Goal: Task Accomplishment & Management: Complete application form

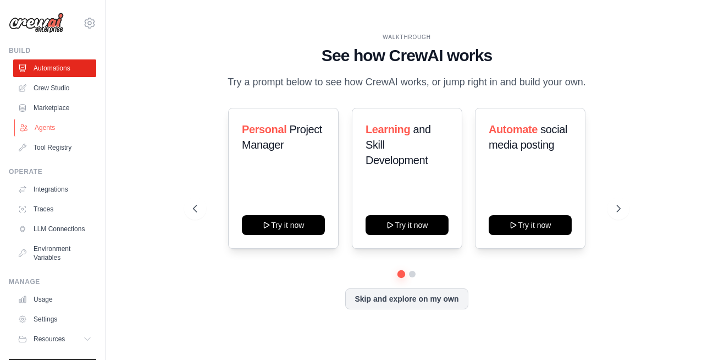
click at [52, 130] on link "Agents" at bounding box center [55, 128] width 83 height 18
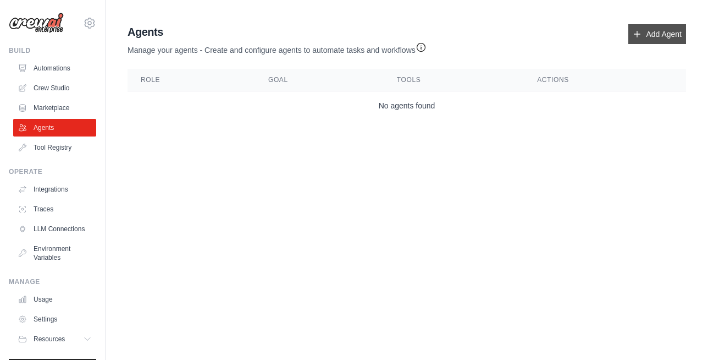
click at [637, 32] on icon at bounding box center [637, 34] width 9 height 9
click at [638, 35] on icon at bounding box center [637, 34] width 9 height 9
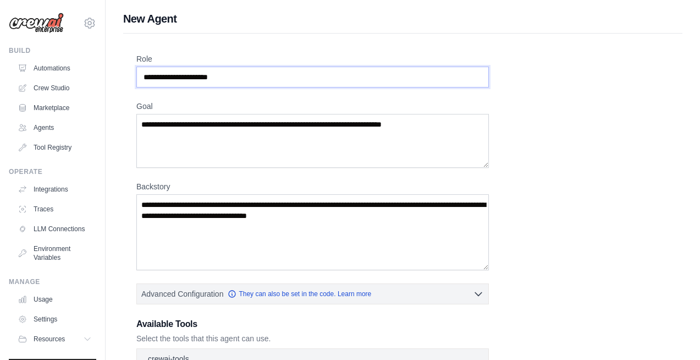
click at [482, 80] on input "Role" at bounding box center [312, 77] width 352 height 21
click at [322, 77] on input "Role" at bounding box center [312, 77] width 352 height 21
click at [191, 82] on input "Role" at bounding box center [312, 77] width 352 height 21
click at [255, 81] on input "Role" at bounding box center [312, 77] width 352 height 21
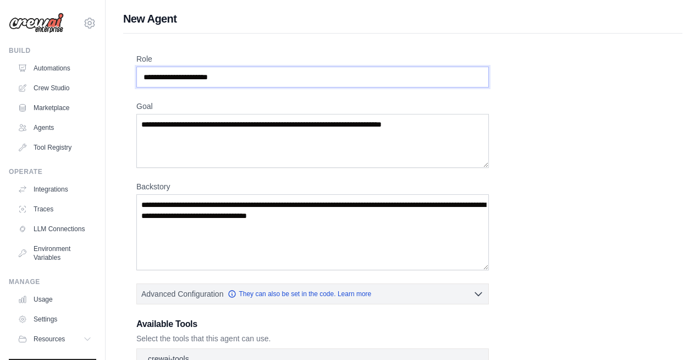
click at [252, 78] on input "Role" at bounding box center [312, 77] width 352 height 21
drag, startPoint x: 252, startPoint y: 78, endPoint x: 174, endPoint y: 79, distance: 78.1
click at [170, 79] on input "Role" at bounding box center [312, 77] width 352 height 21
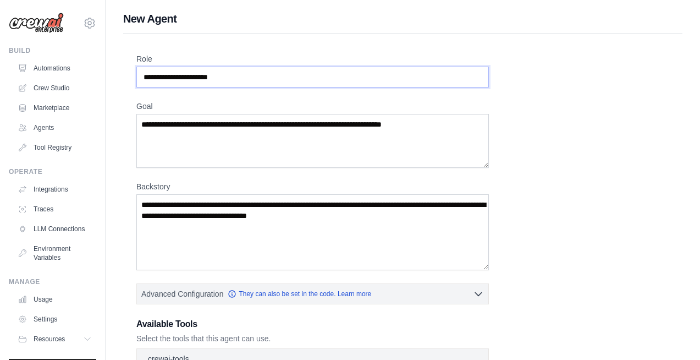
click at [174, 79] on input "Role" at bounding box center [312, 77] width 352 height 21
click at [257, 76] on input "Role" at bounding box center [312, 77] width 352 height 21
click at [189, 132] on textarea "Goal" at bounding box center [312, 141] width 352 height 54
click at [259, 115] on textarea "Goal" at bounding box center [312, 141] width 352 height 54
click at [262, 125] on textarea "Goal" at bounding box center [312, 141] width 352 height 54
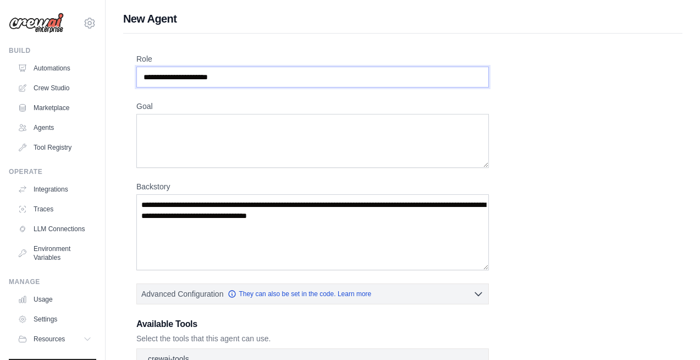
click at [250, 77] on input "Role" at bounding box center [312, 77] width 352 height 21
click at [248, 81] on input "Role" at bounding box center [312, 77] width 352 height 21
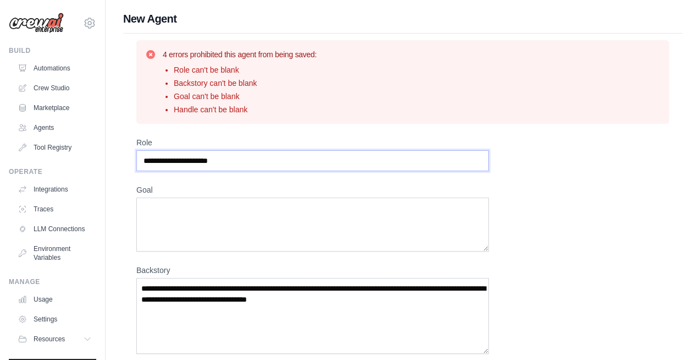
click at [248, 161] on input "Role" at bounding box center [312, 160] width 352 height 21
click at [236, 158] on input "Role" at bounding box center [312, 160] width 352 height 21
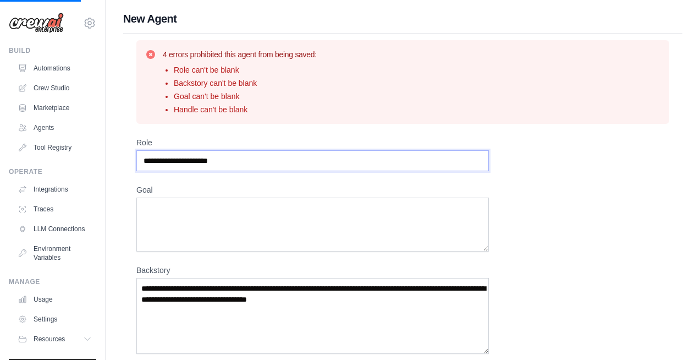
click at [236, 158] on input "Role" at bounding box center [312, 160] width 352 height 21
click at [150, 54] on icon at bounding box center [150, 54] width 9 height 9
click at [59, 127] on link "Agents" at bounding box center [55, 128] width 83 height 18
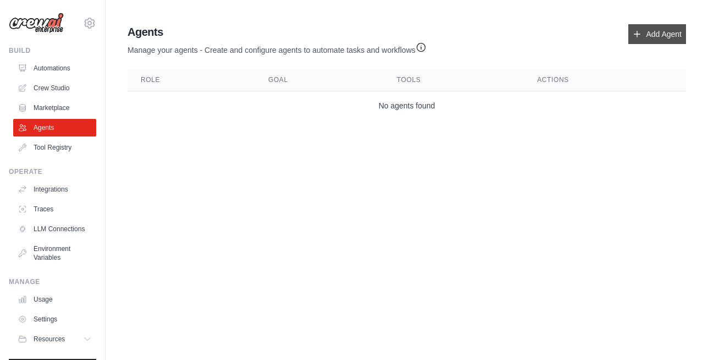
click at [666, 31] on link "Add Agent" at bounding box center [657, 34] width 58 height 20
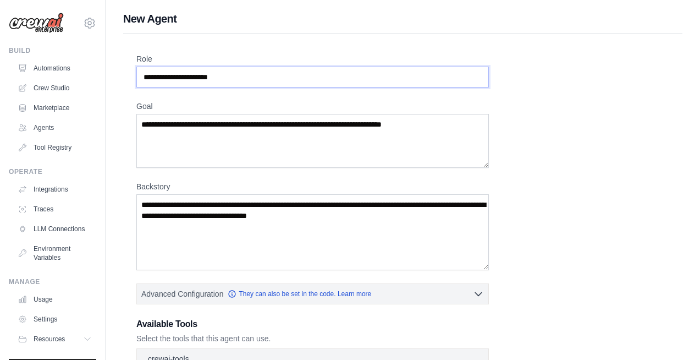
click at [233, 85] on input "Role" at bounding box center [312, 77] width 352 height 21
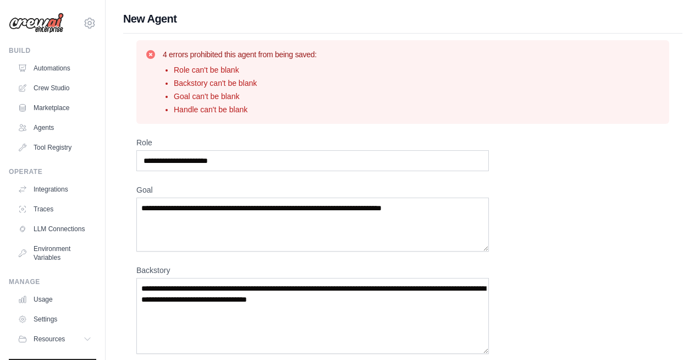
click at [152, 56] on icon at bounding box center [150, 54] width 11 height 11
click at [268, 159] on input "Role" at bounding box center [312, 160] width 352 height 21
type input "*"
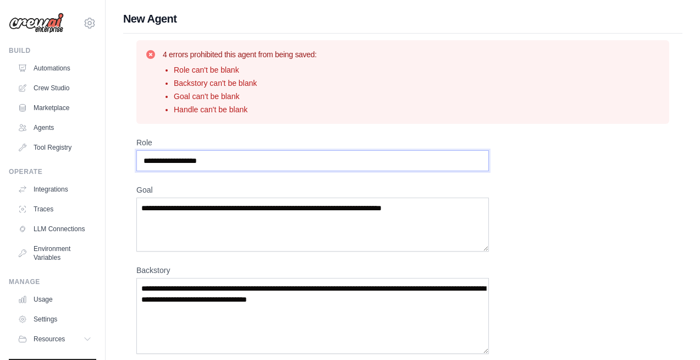
type input "**********"
click at [205, 212] on textarea "Goal" at bounding box center [312, 224] width 352 height 54
click at [447, 205] on textarea "Goal" at bounding box center [312, 224] width 352 height 54
click at [283, 211] on textarea "Goal" at bounding box center [312, 224] width 352 height 54
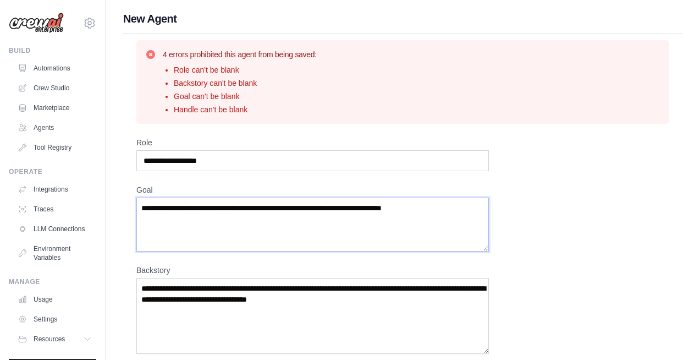
click at [283, 211] on textarea "Goal" at bounding box center [312, 224] width 352 height 54
click at [285, 158] on input "**********" at bounding box center [312, 160] width 352 height 21
click at [245, 220] on textarea "Goal" at bounding box center [312, 224] width 352 height 54
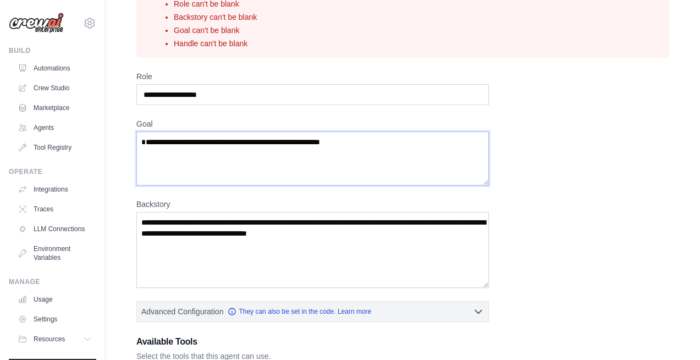
scroll to position [132, 0]
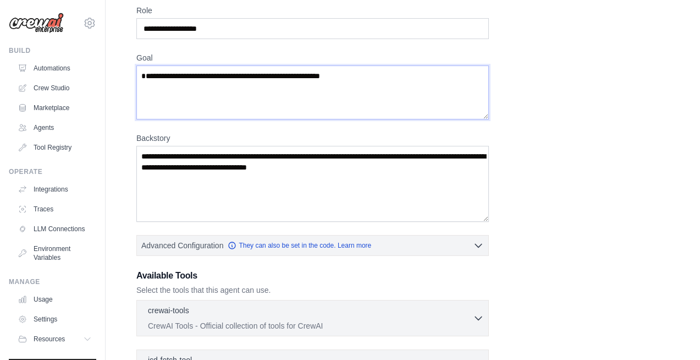
type textarea "**********"
click at [390, 172] on textarea "Backstory" at bounding box center [312, 184] width 352 height 76
click at [384, 172] on textarea "Backstory" at bounding box center [312, 184] width 352 height 76
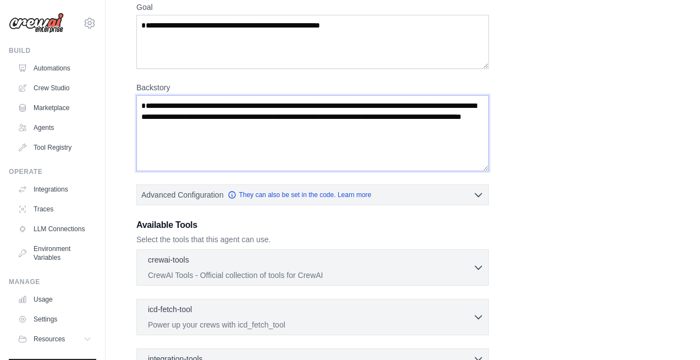
scroll to position [264, 0]
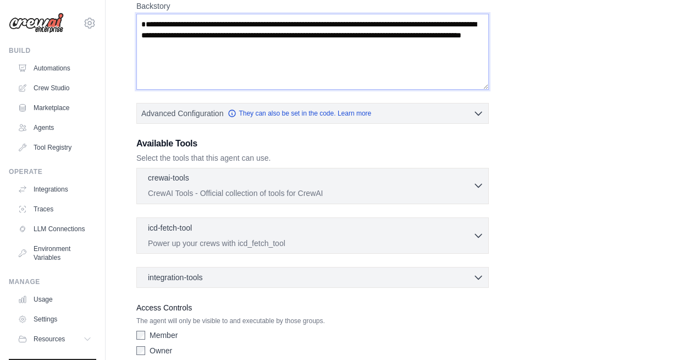
type textarea "**********"
click at [479, 186] on icon "button" at bounding box center [478, 185] width 7 height 3
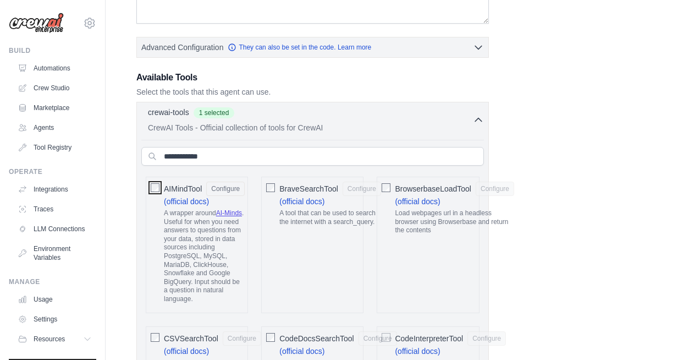
scroll to position [396, 0]
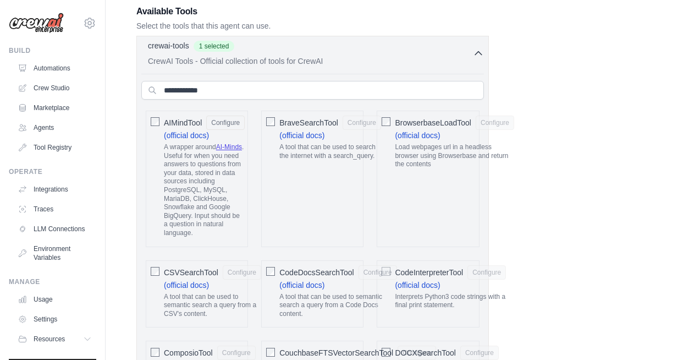
click at [477, 53] on icon "button" at bounding box center [478, 53] width 11 height 11
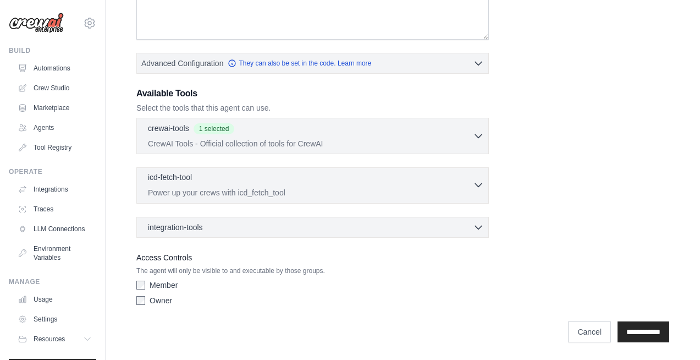
click at [481, 184] on icon "button" at bounding box center [478, 185] width 7 height 3
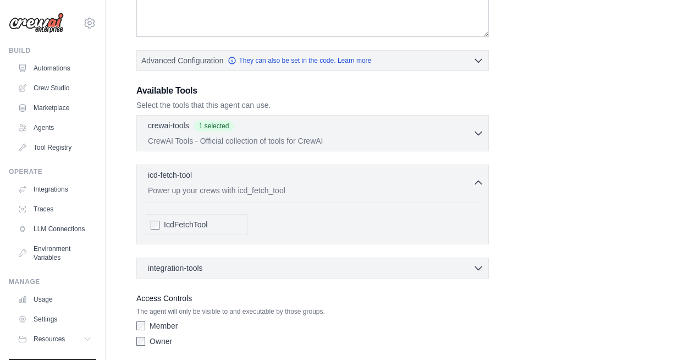
scroll to position [357, 0]
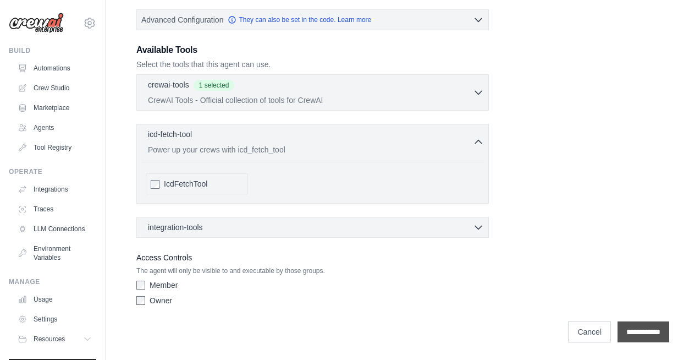
click at [622, 325] on input "**********" at bounding box center [643, 331] width 52 height 21
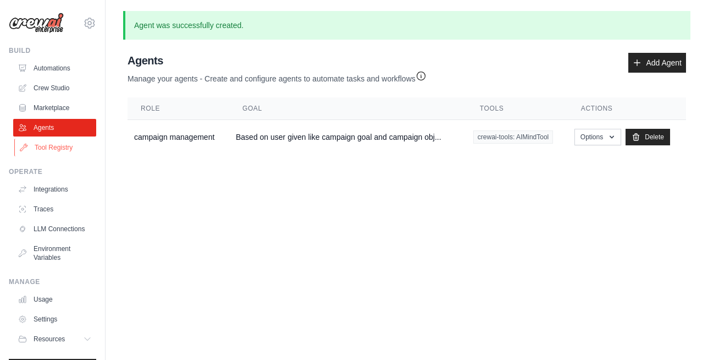
click at [61, 153] on link "Tool Registry" at bounding box center [55, 148] width 83 height 18
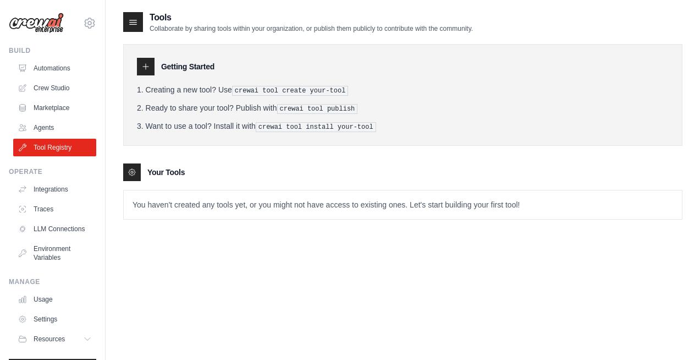
click at [418, 208] on p "You haven't created any tools yet, or you might not have access to existing one…" at bounding box center [403, 204] width 558 height 29
click at [145, 170] on div "Your Tools" at bounding box center [402, 172] width 559 height 18
click at [131, 177] on div at bounding box center [132, 172] width 18 height 18
click at [60, 234] on link "LLM Connections" at bounding box center [55, 229] width 83 height 18
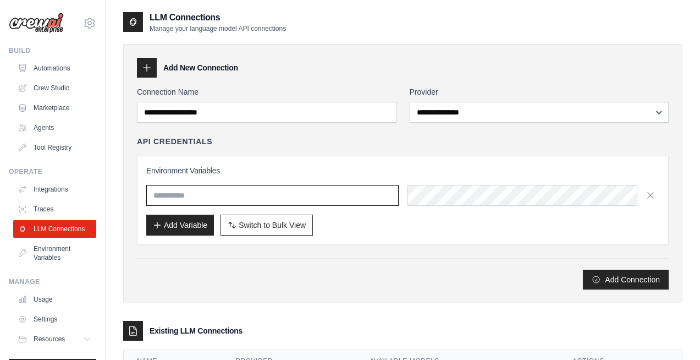
click at [178, 189] on input "text" at bounding box center [272, 195] width 252 height 21
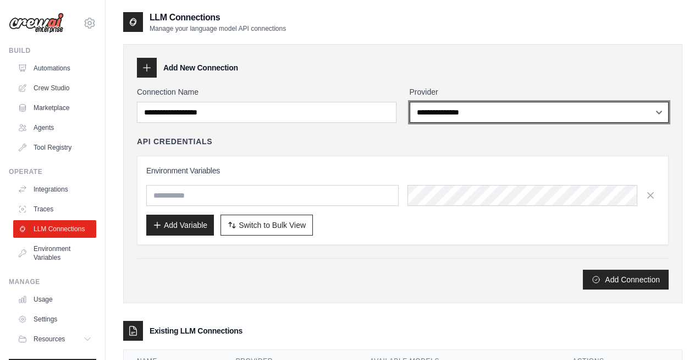
click at [660, 107] on select "**********" at bounding box center [539, 112] width 259 height 21
select select "******"
click at [410, 102] on select "**********" at bounding box center [539, 112] width 259 height 21
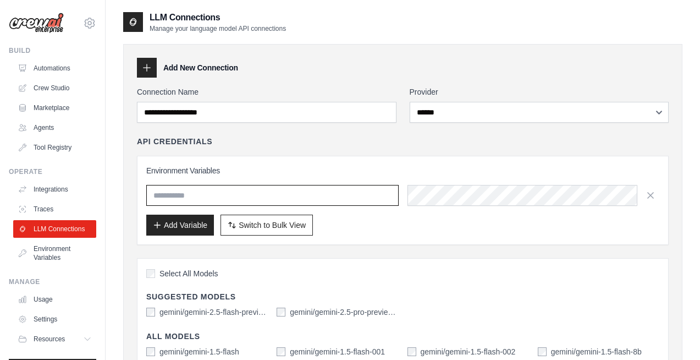
click at [187, 195] on input "text" at bounding box center [272, 195] width 252 height 21
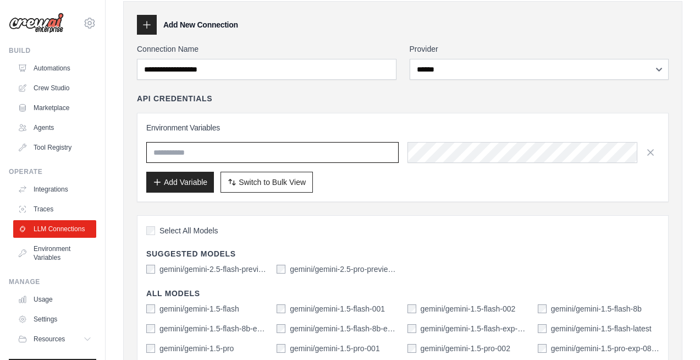
scroll to position [66, 0]
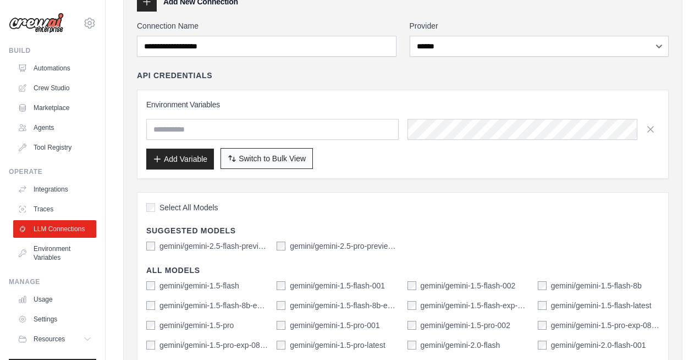
click at [261, 165] on button "Switch to Bulk View Switch to Table View" at bounding box center [266, 158] width 92 height 21
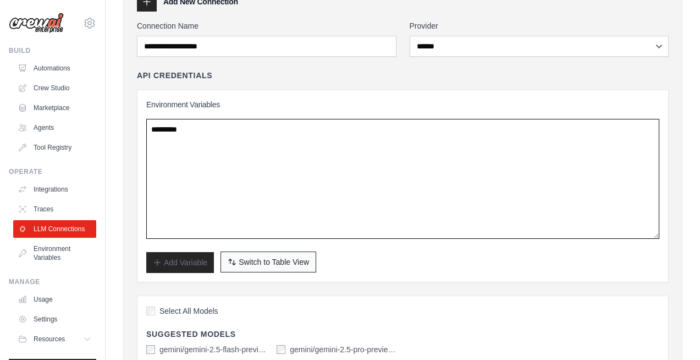
click at [261, 165] on textarea at bounding box center [402, 179] width 513 height 120
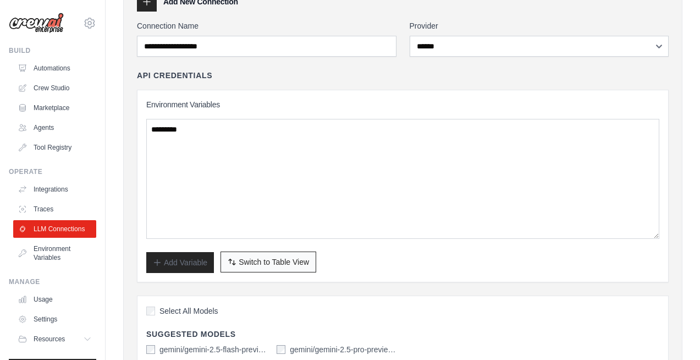
click at [264, 262] on span "Switch to Table View" at bounding box center [274, 261] width 70 height 11
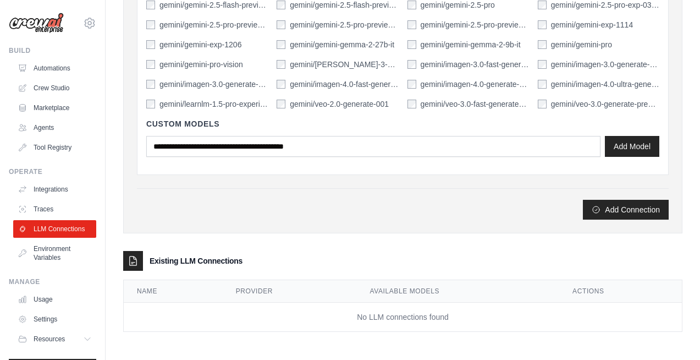
scroll to position [456, 0]
click at [634, 143] on button "Add Model" at bounding box center [632, 145] width 54 height 21
click at [63, 261] on link "Environment Variables" at bounding box center [55, 253] width 83 height 26
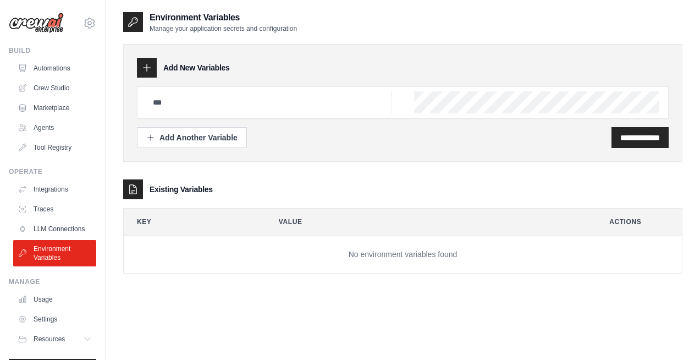
scroll to position [456, 0]
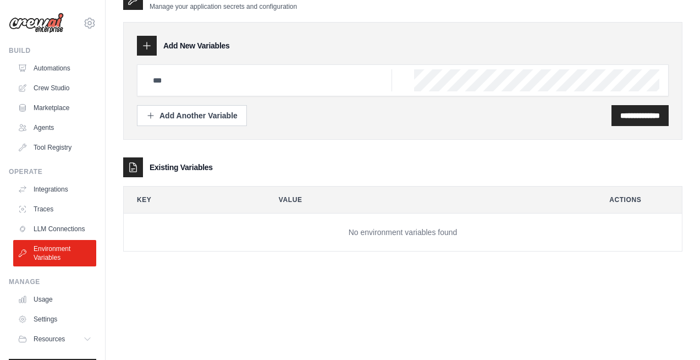
select select "******"
